Goal: Information Seeking & Learning: Learn about a topic

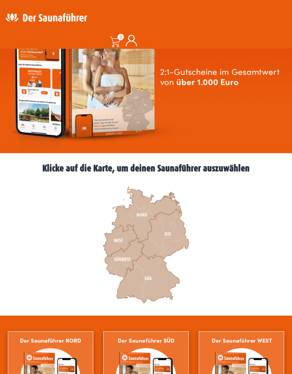
scroll to position [103, 0]
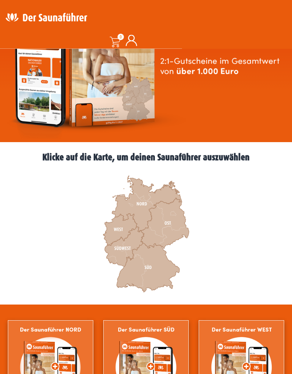
click at [122, 252] on icon at bounding box center [124, 246] width 39 height 39
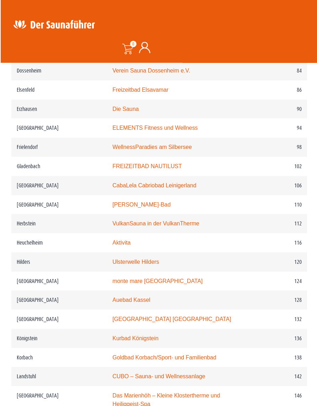
scroll to position [733, 0]
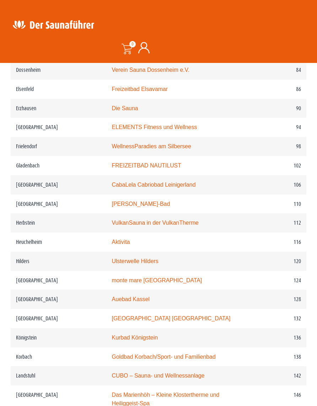
click at [154, 278] on link "monte mare Kaiserslautern" at bounding box center [157, 281] width 90 height 6
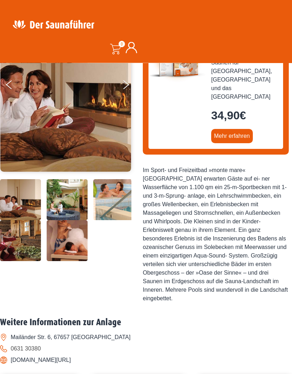
scroll to position [122, 0]
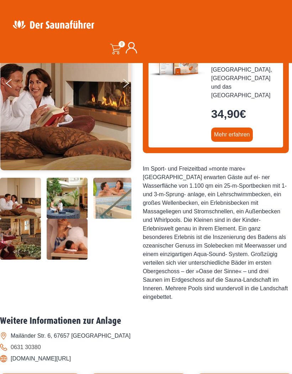
click at [106, 218] on img at bounding box center [113, 198] width 41 height 41
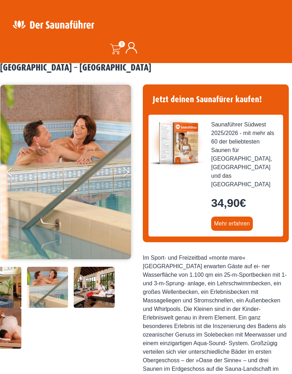
scroll to position [33, 0]
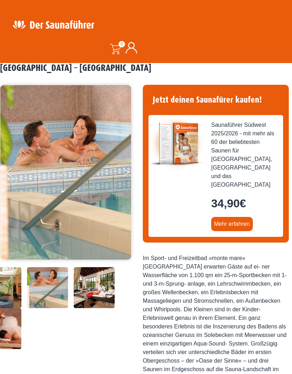
click at [128, 173] on button "Next" at bounding box center [131, 174] width 18 height 18
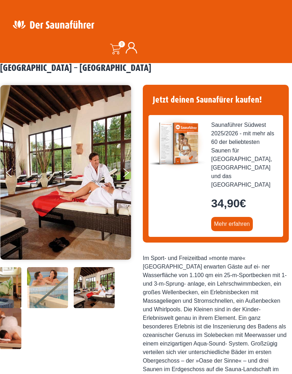
click at [126, 174] on button "Next" at bounding box center [131, 174] width 18 height 18
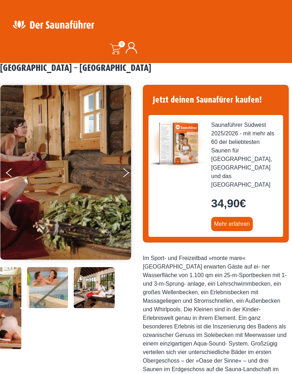
click at [129, 173] on button "Next" at bounding box center [131, 174] width 18 height 18
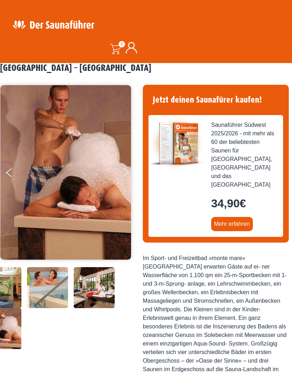
click at [132, 173] on button "Next" at bounding box center [131, 174] width 18 height 18
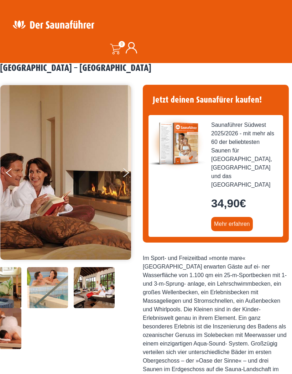
click at [2, 179] on img at bounding box center [65, 172] width 131 height 174
click at [20, 170] on button "Previous" at bounding box center [15, 174] width 18 height 18
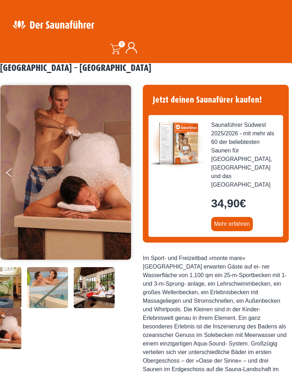
click at [126, 169] on button "Next" at bounding box center [131, 174] width 18 height 18
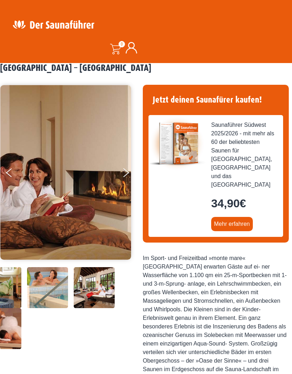
click at [126, 169] on button "Next" at bounding box center [131, 174] width 18 height 18
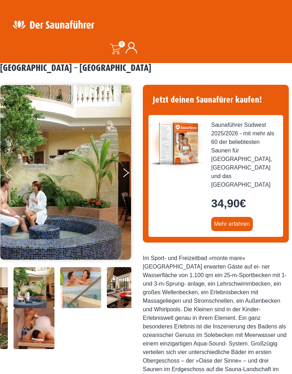
click at [125, 167] on button "Next" at bounding box center [131, 174] width 18 height 18
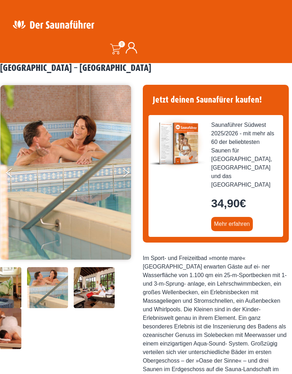
click at [126, 171] on button "Next" at bounding box center [131, 174] width 18 height 18
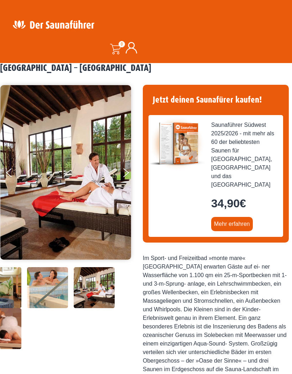
click at [93, 267] on img at bounding box center [94, 267] width 41 height 0
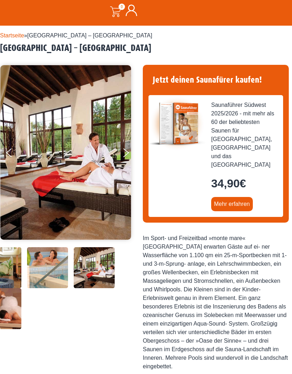
scroll to position [0, 0]
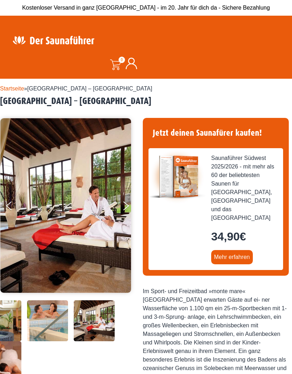
click at [44, 39] on img at bounding box center [53, 40] width 93 height 14
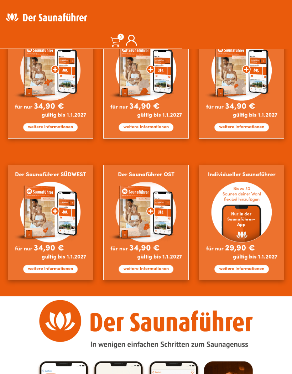
scroll to position [400, 0]
click at [247, 227] on img at bounding box center [241, 222] width 85 height 115
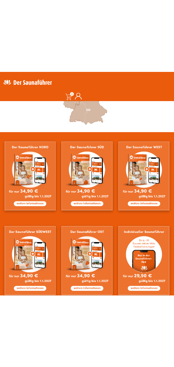
scroll to position [683, 0]
